Goal: Transaction & Acquisition: Purchase product/service

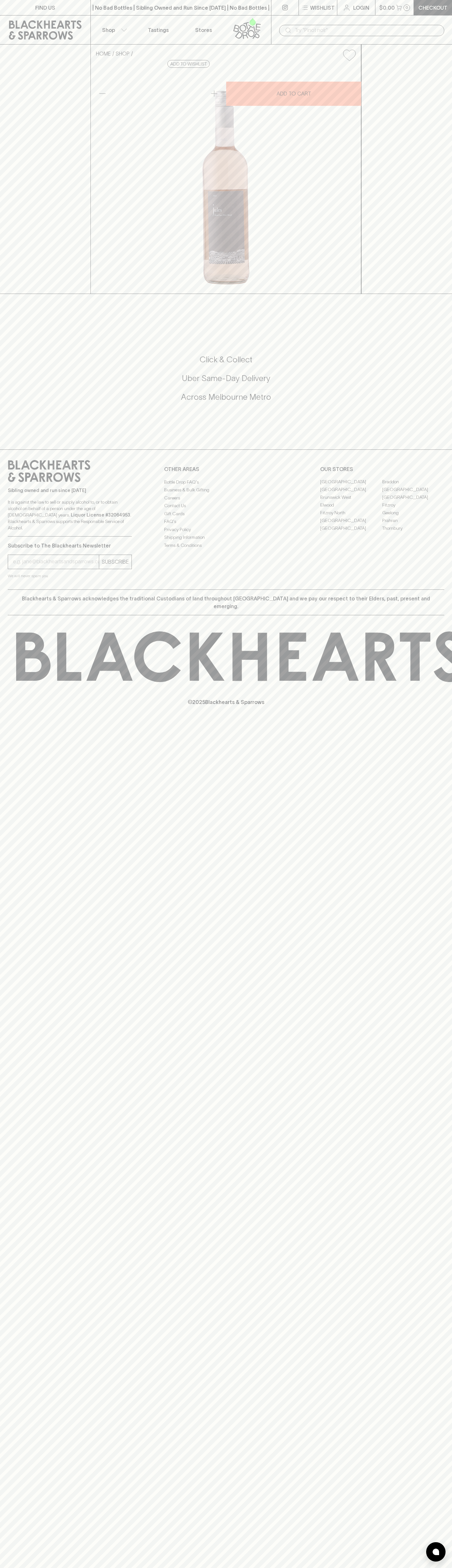
click at [417, 8] on link "Checkout" at bounding box center [433, 7] width 38 height 15
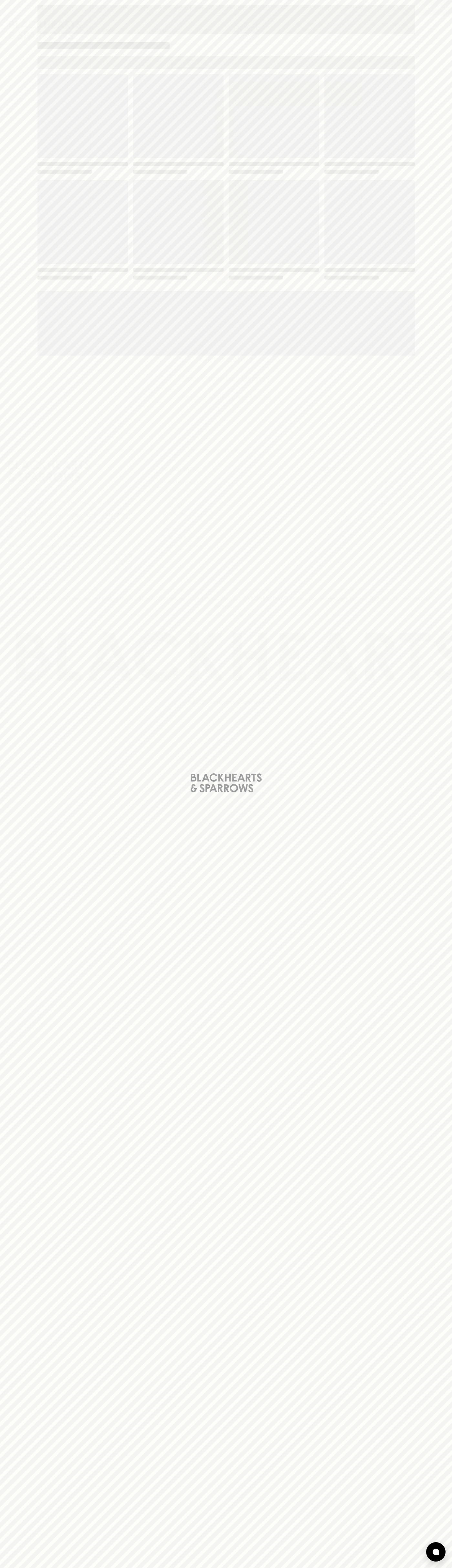
click at [442, 1292] on div "Loading" at bounding box center [226, 784] width 452 height 1568
click at [229, 1567] on html "FIND US | No Bad Bottles | Sibling Owned and Run Since [DATE] | No Bad Bottles …" at bounding box center [226, 784] width 452 height 1568
click at [8, 379] on div "Loading" at bounding box center [226, 784] width 452 height 1568
